Goal: Task Accomplishment & Management: Manage account settings

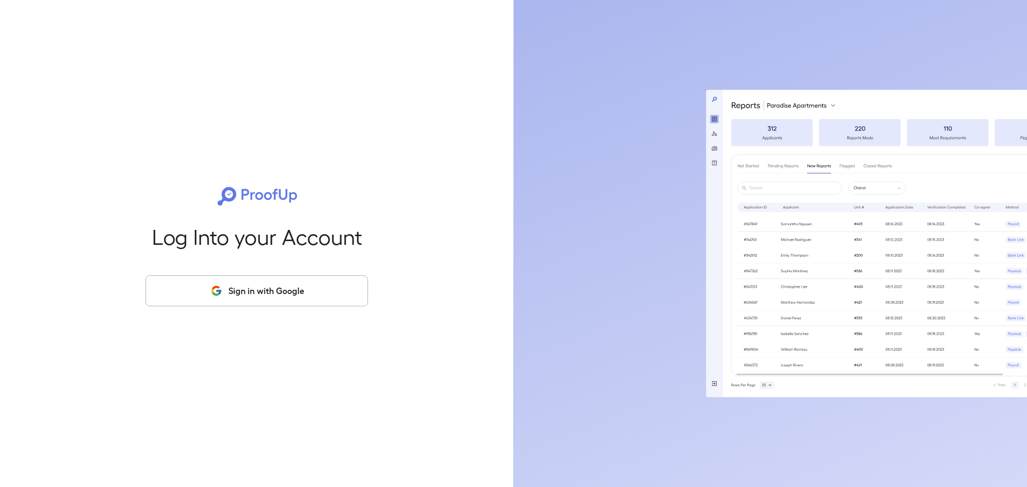
click at [256, 290] on button "Sign in with Google" at bounding box center [256, 290] width 222 height 31
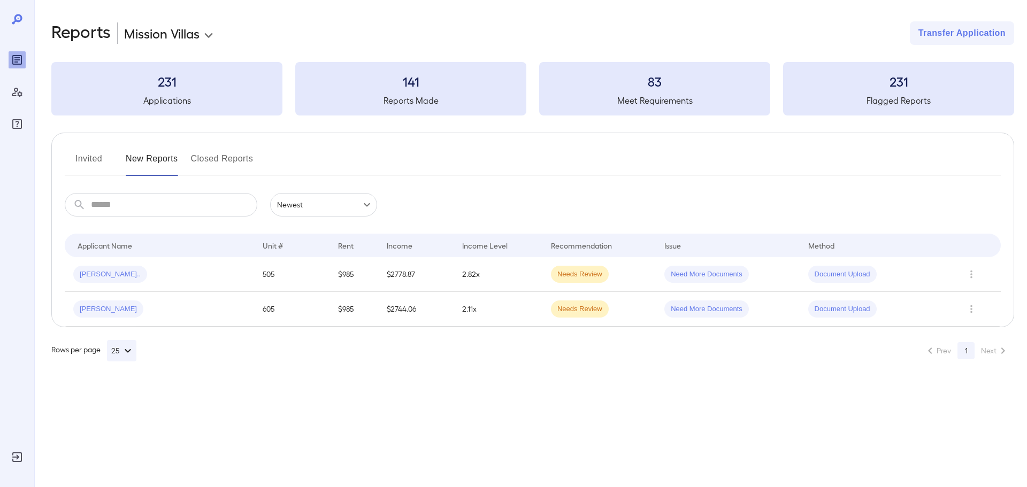
click at [89, 160] on button "Invited" at bounding box center [89, 163] width 48 height 26
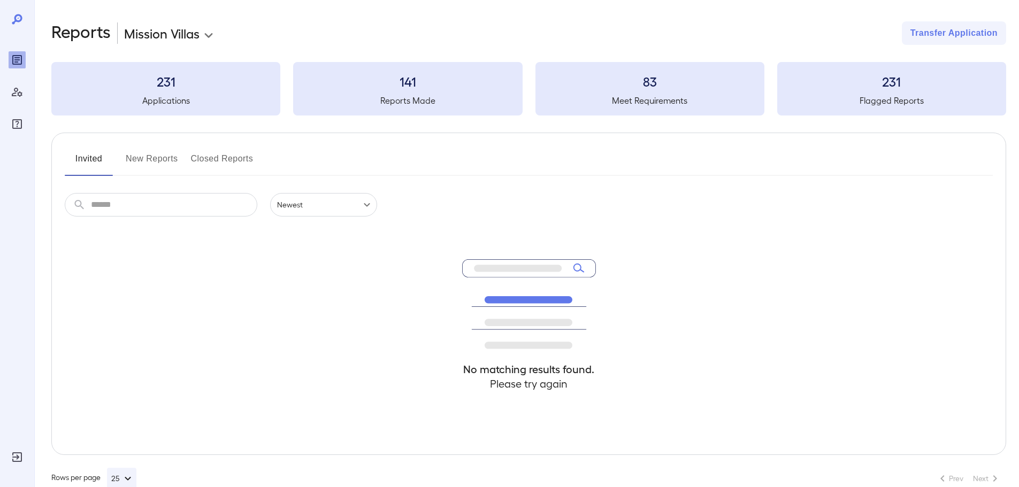
click at [156, 157] on button "New Reports" at bounding box center [152, 163] width 52 height 26
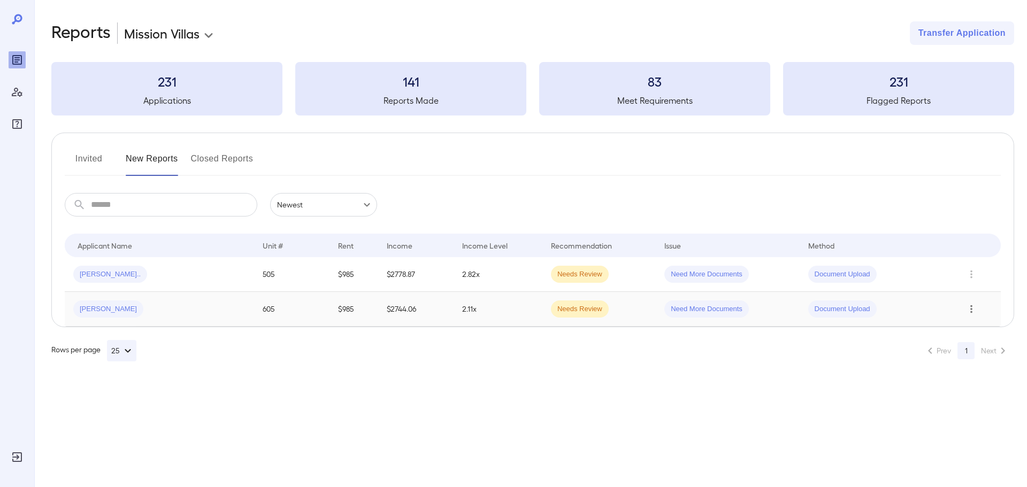
click at [974, 309] on icon "Row Actions" at bounding box center [971, 309] width 12 height 13
click at [953, 380] on li "Close Report" at bounding box center [976, 381] width 84 height 17
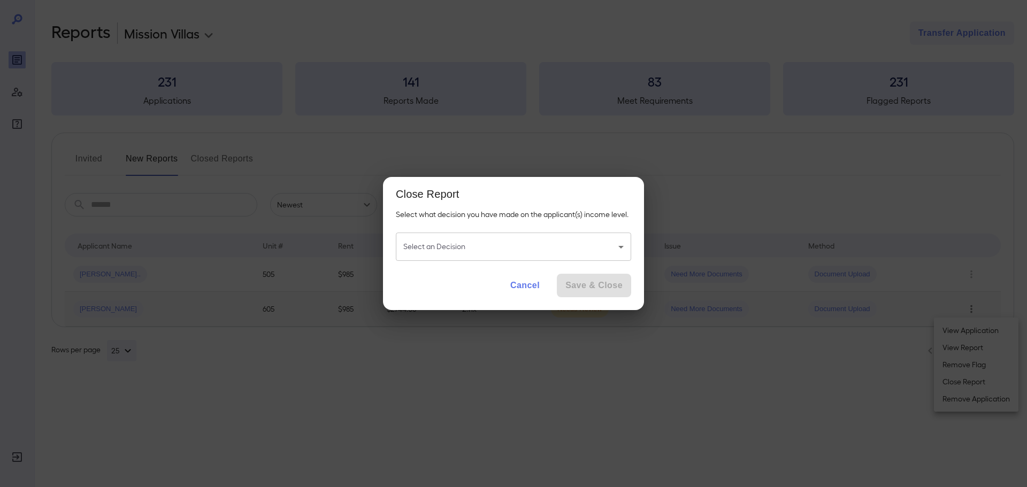
click at [625, 246] on body "**********" at bounding box center [513, 243] width 1027 height 487
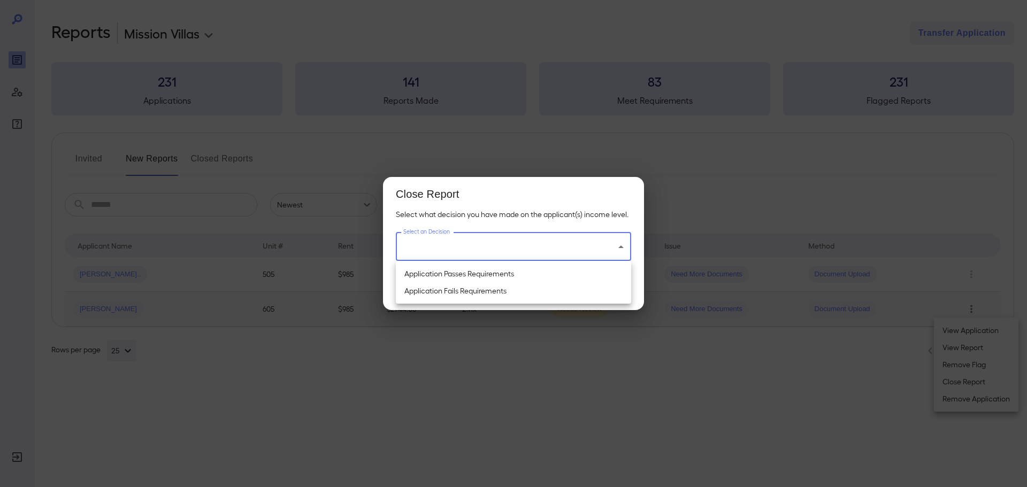
click at [562, 275] on li "Application Passes Requirements" at bounding box center [513, 273] width 235 height 17
type input "**********"
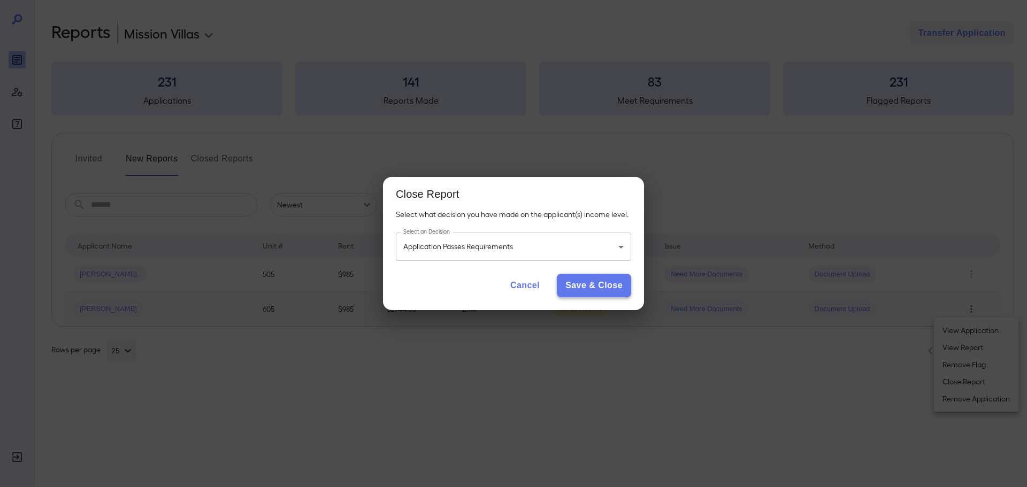
click at [592, 286] on button "Save & Close" at bounding box center [594, 286] width 74 height 24
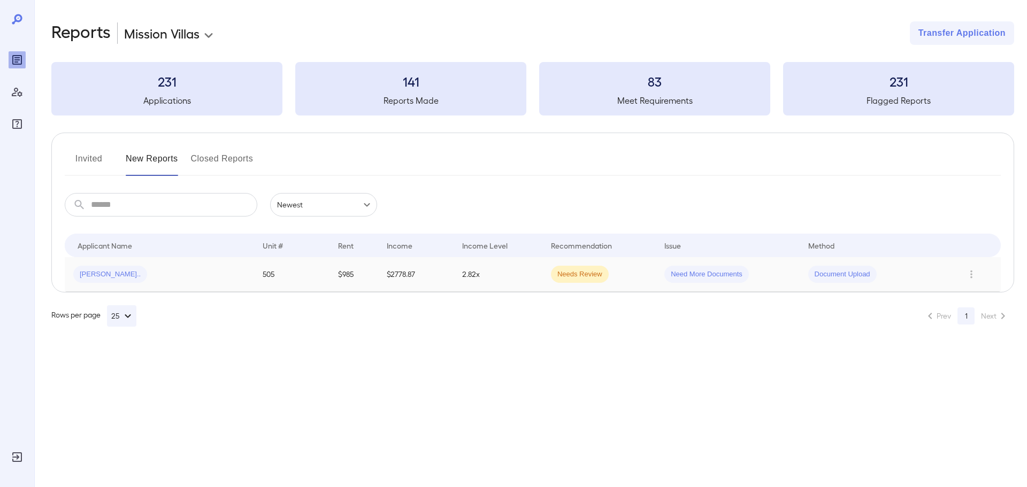
click at [503, 278] on td "2.82x" at bounding box center [497, 274] width 89 height 35
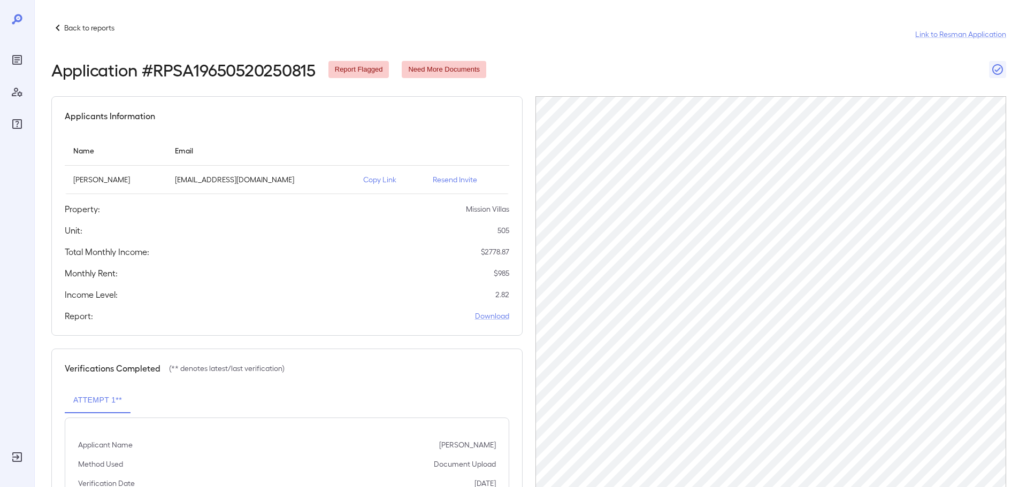
click at [385, 181] on p "Copy Link" at bounding box center [389, 179] width 52 height 11
click at [444, 180] on p "Resend Invite" at bounding box center [467, 179] width 68 height 11
click at [386, 180] on p "Copy Link" at bounding box center [389, 179] width 52 height 11
click at [447, 181] on p "Resend Invite" at bounding box center [467, 179] width 68 height 11
click at [62, 28] on icon at bounding box center [57, 27] width 13 height 13
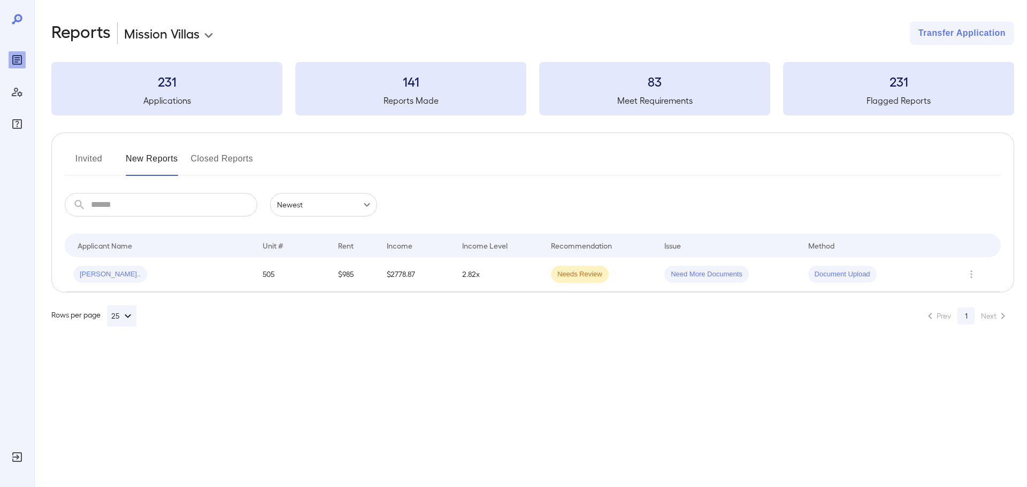
drag, startPoint x: 452, startPoint y: 335, endPoint x: 462, endPoint y: 328, distance: 11.9
click at [453, 335] on div "**********" at bounding box center [530, 174] width 993 height 348
click at [423, 319] on div "Rows per page 25 Prev 1 Next" at bounding box center [532, 315] width 963 height 21
click at [651, 278] on td "Need More Documents" at bounding box center [596, 274] width 139 height 35
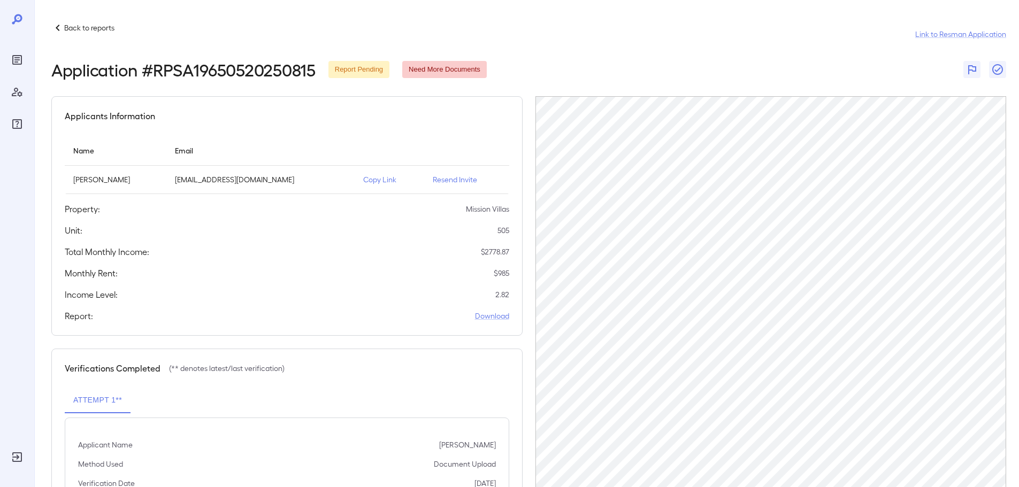
click at [57, 28] on icon at bounding box center [58, 28] width 4 height 6
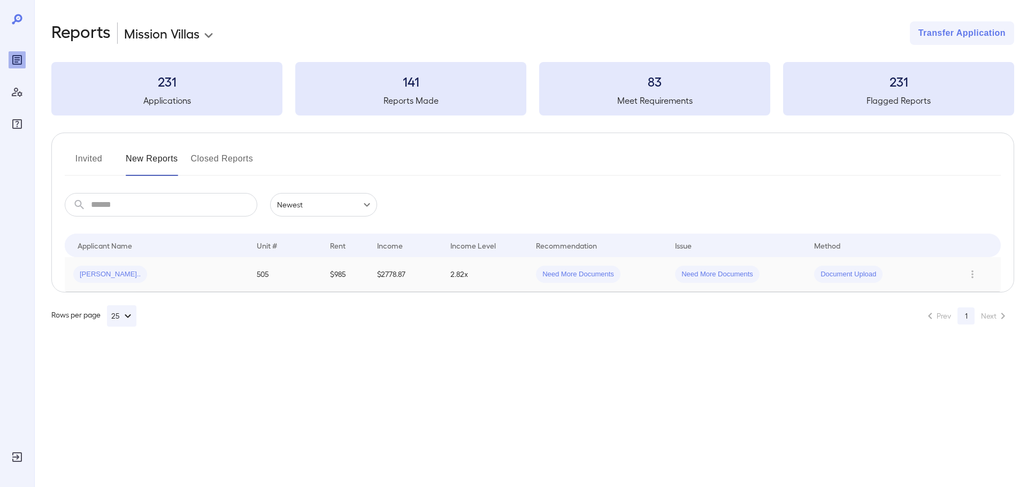
click at [527, 288] on td "Need More Documents" at bounding box center [596, 274] width 139 height 35
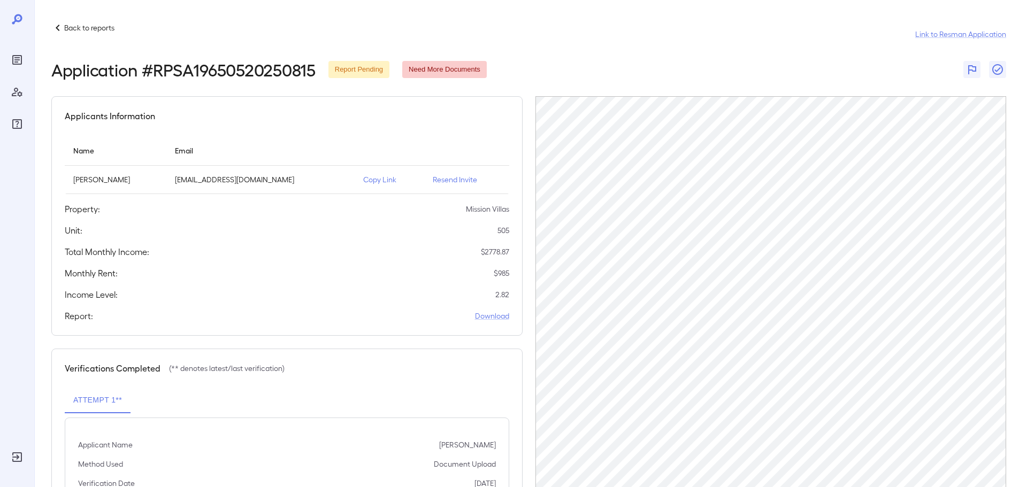
click at [55, 28] on icon at bounding box center [57, 27] width 13 height 13
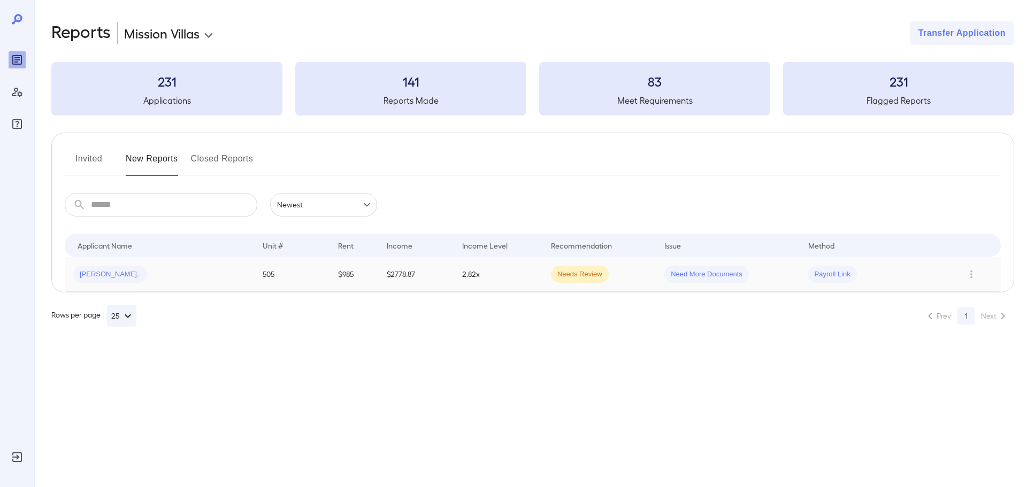
click at [520, 283] on td "2.82x" at bounding box center [497, 274] width 89 height 35
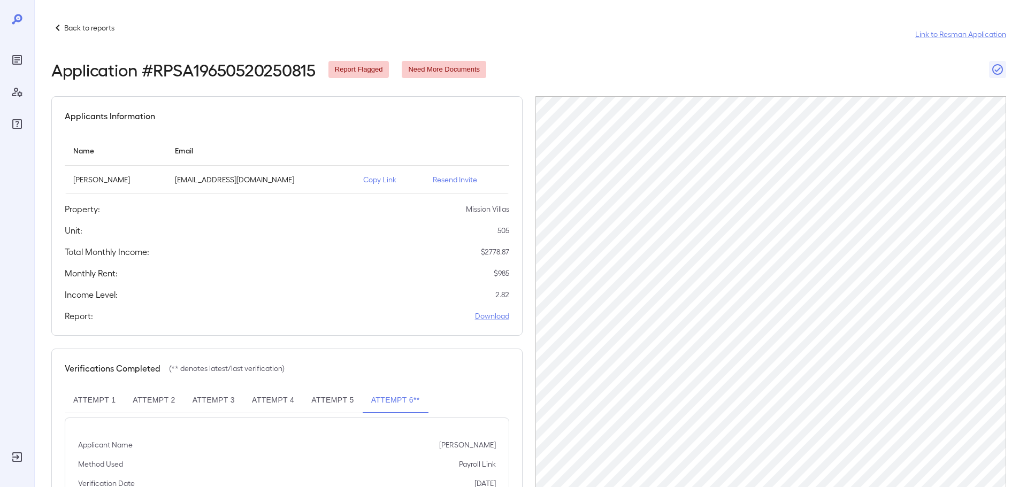
click at [60, 23] on icon at bounding box center [57, 27] width 13 height 13
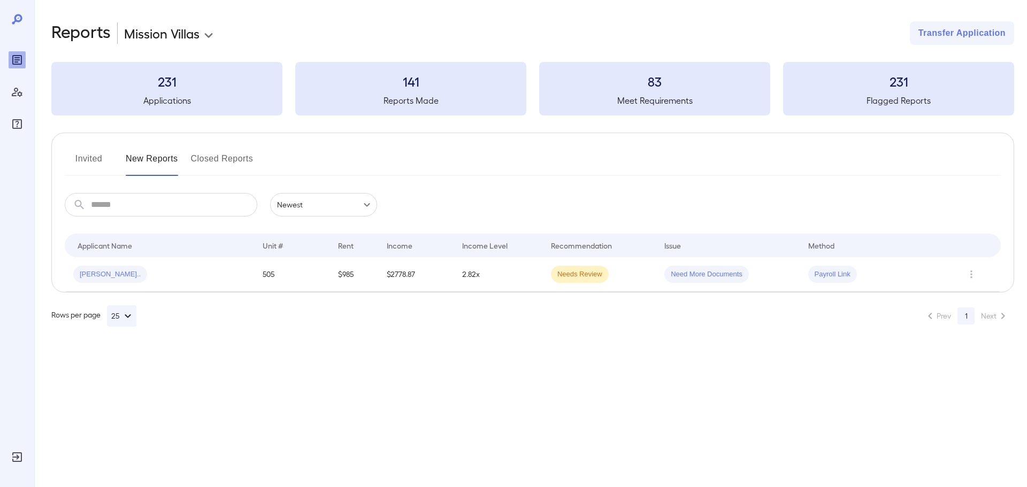
click at [509, 289] on td "2.82x" at bounding box center [497, 274] width 89 height 35
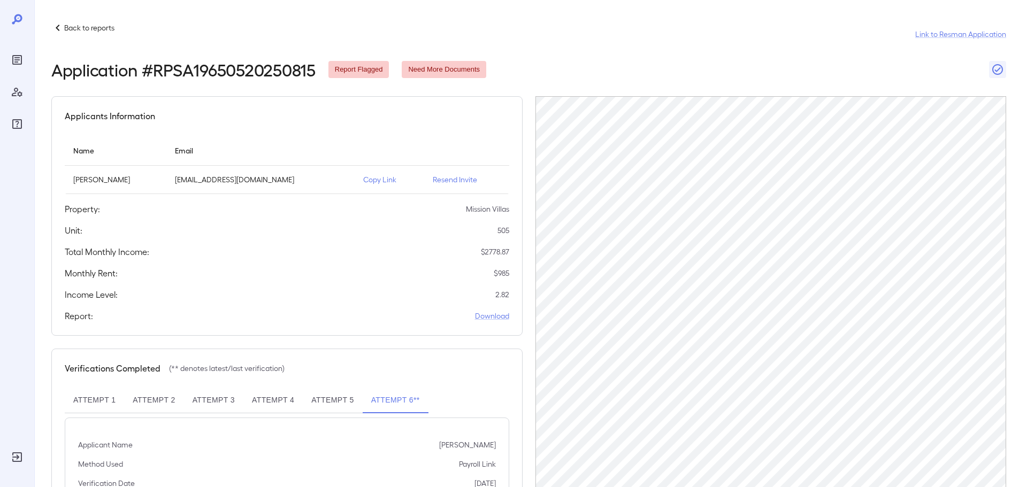
click at [59, 28] on icon at bounding box center [57, 27] width 13 height 13
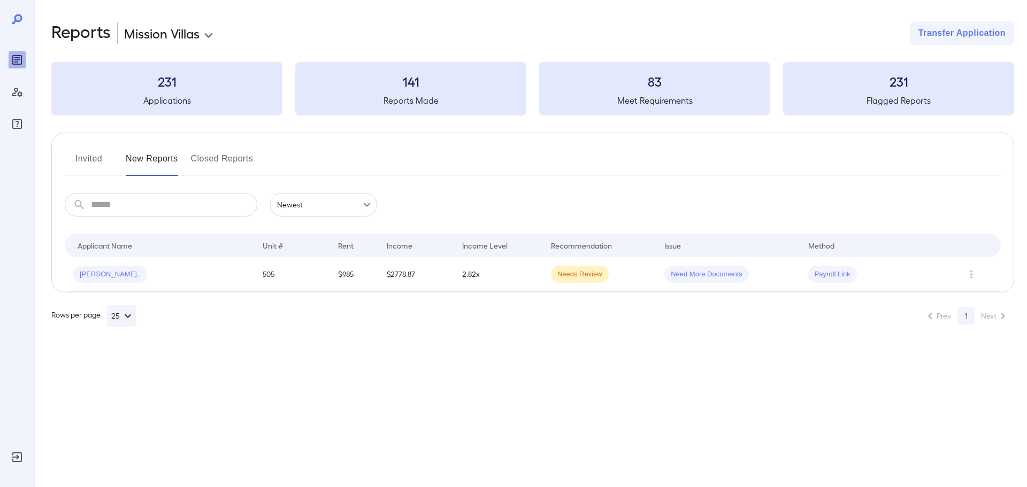
click at [818, 334] on div "**********" at bounding box center [530, 174] width 993 height 348
